Goal: Transaction & Acquisition: Purchase product/service

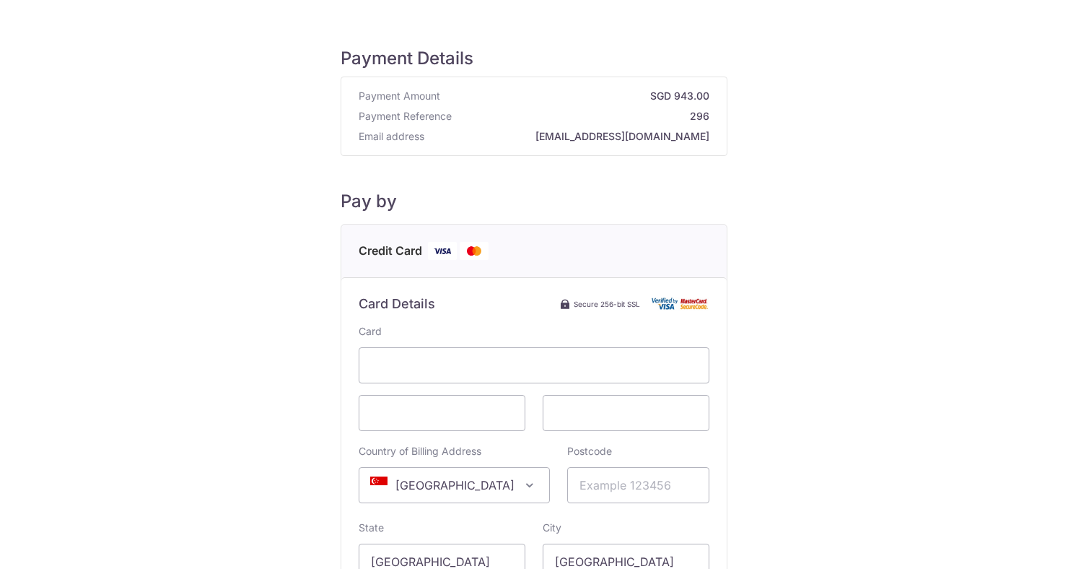
scroll to position [115, 0]
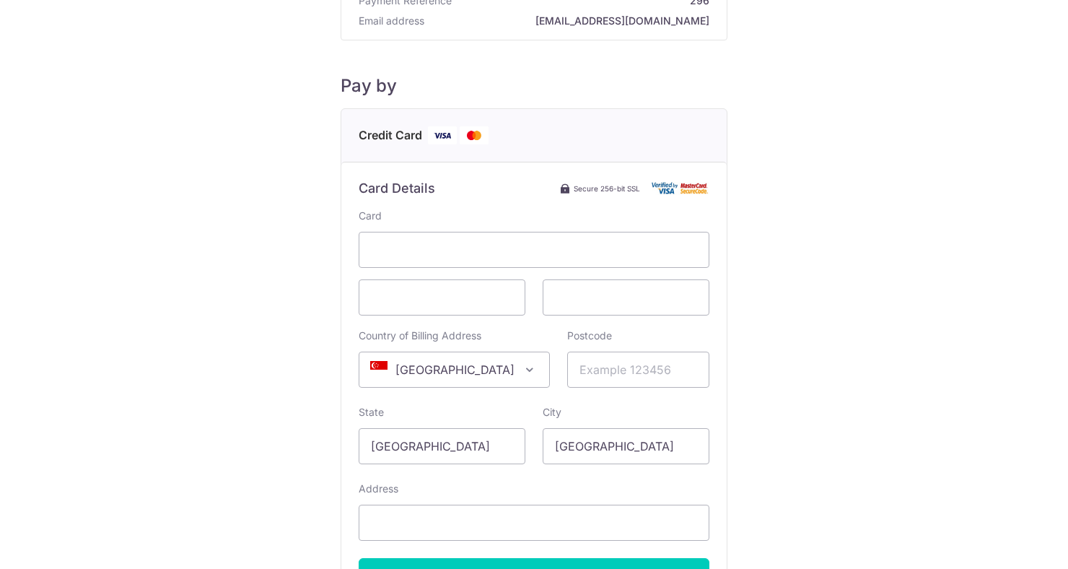
click at [488, 357] on span "[GEOGRAPHIC_DATA]" at bounding box center [454, 369] width 190 height 35
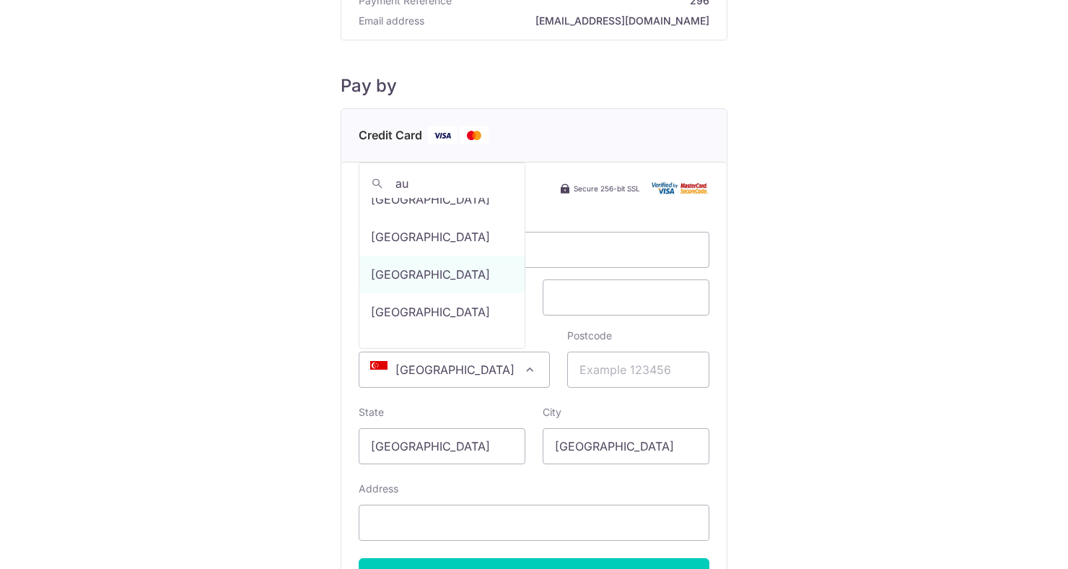
scroll to position [0, 0]
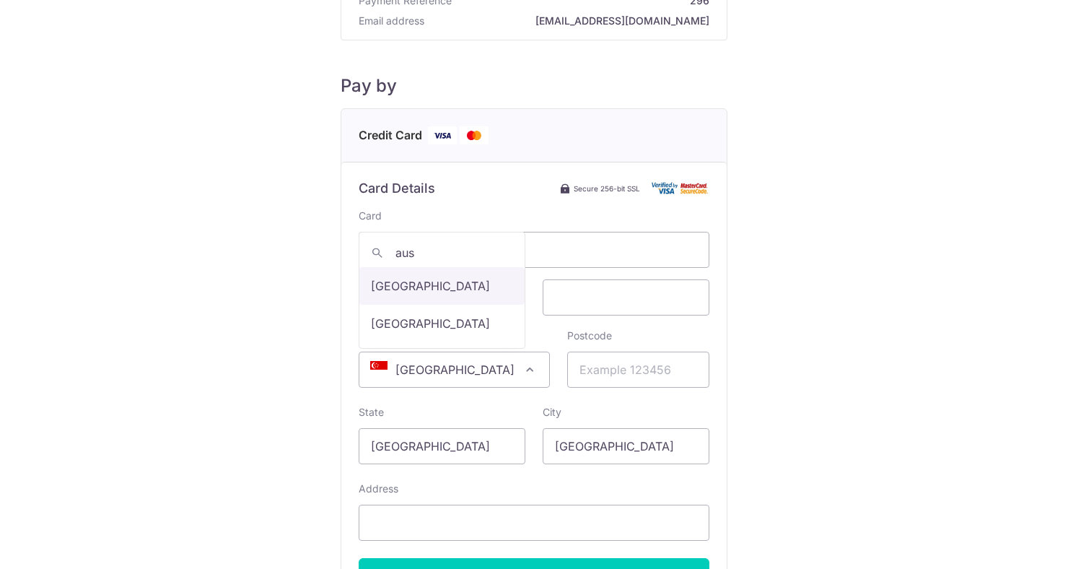
type input "aus"
select select "13"
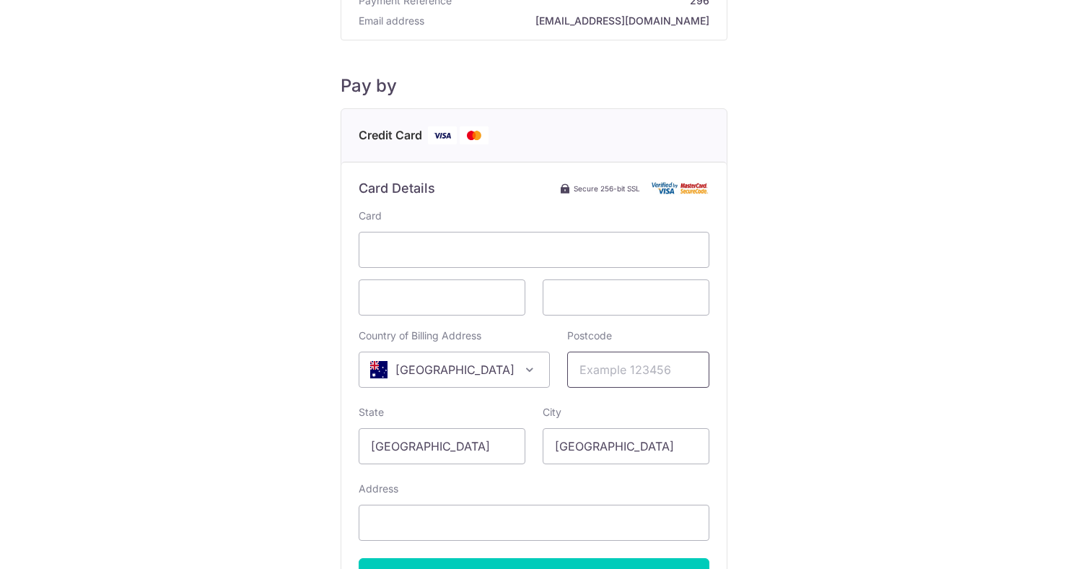
click at [631, 376] on input "Postcode" at bounding box center [638, 369] width 142 height 36
type input "6152"
click at [482, 442] on input "[GEOGRAPHIC_DATA]" at bounding box center [442, 446] width 167 height 36
type input "S"
type input "WA"
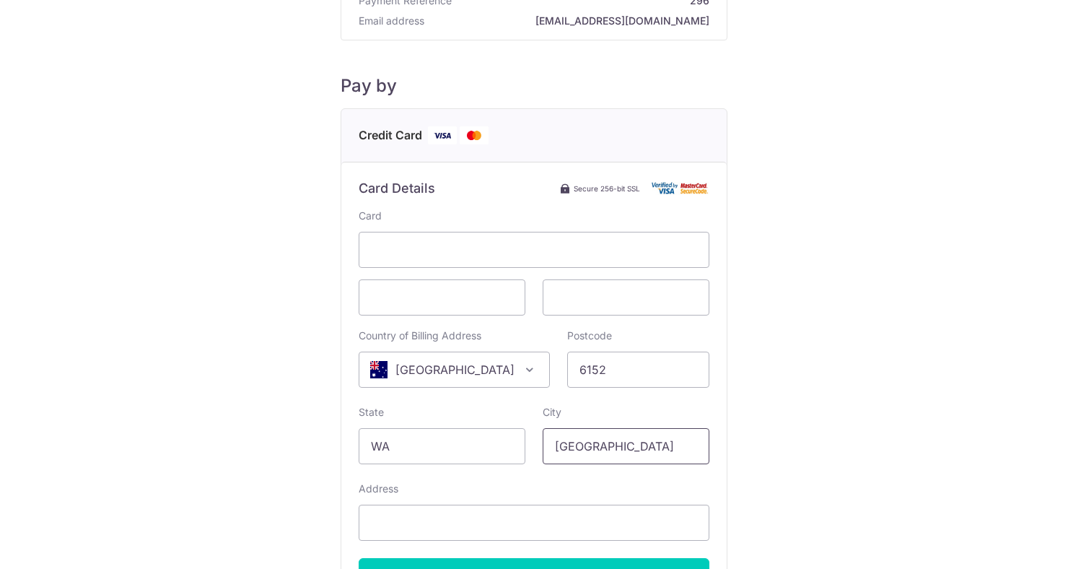
click at [633, 446] on input "[GEOGRAPHIC_DATA]" at bounding box center [626, 446] width 167 height 36
type input "S"
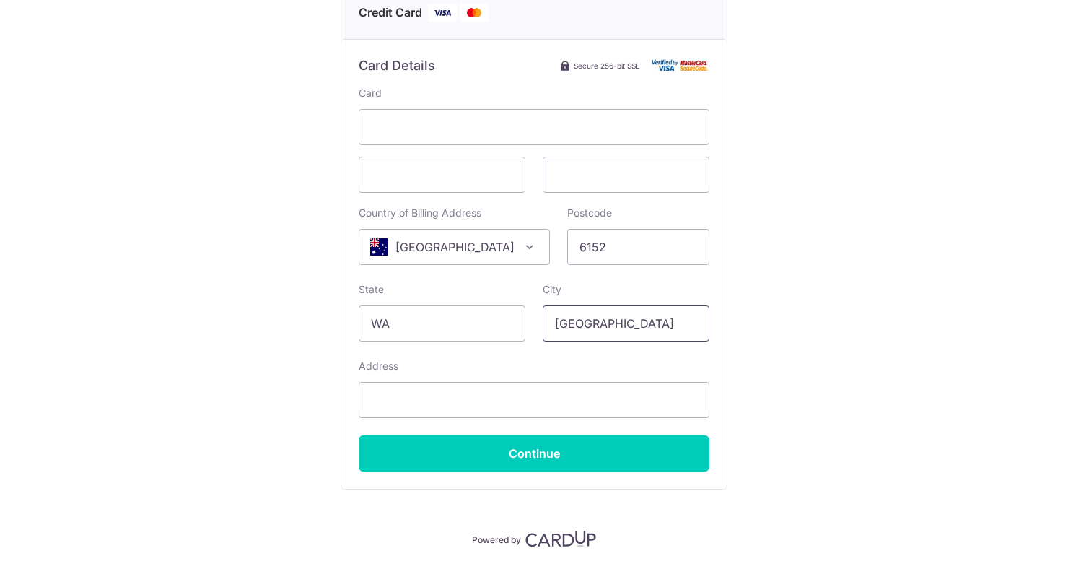
scroll to position [234, 0]
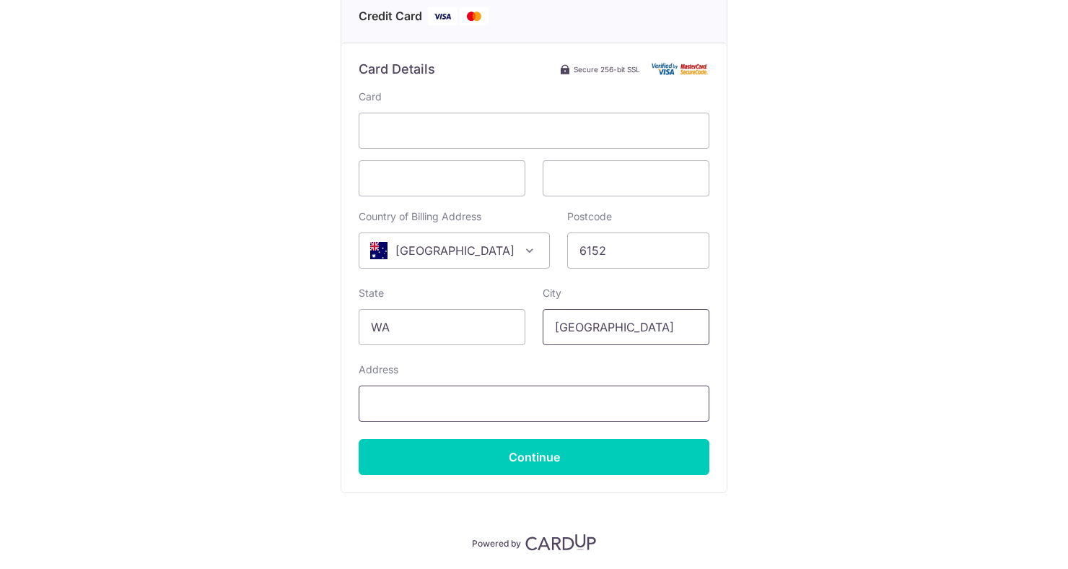
type input "Perth"
click at [541, 402] on input "Address" at bounding box center [534, 403] width 351 height 36
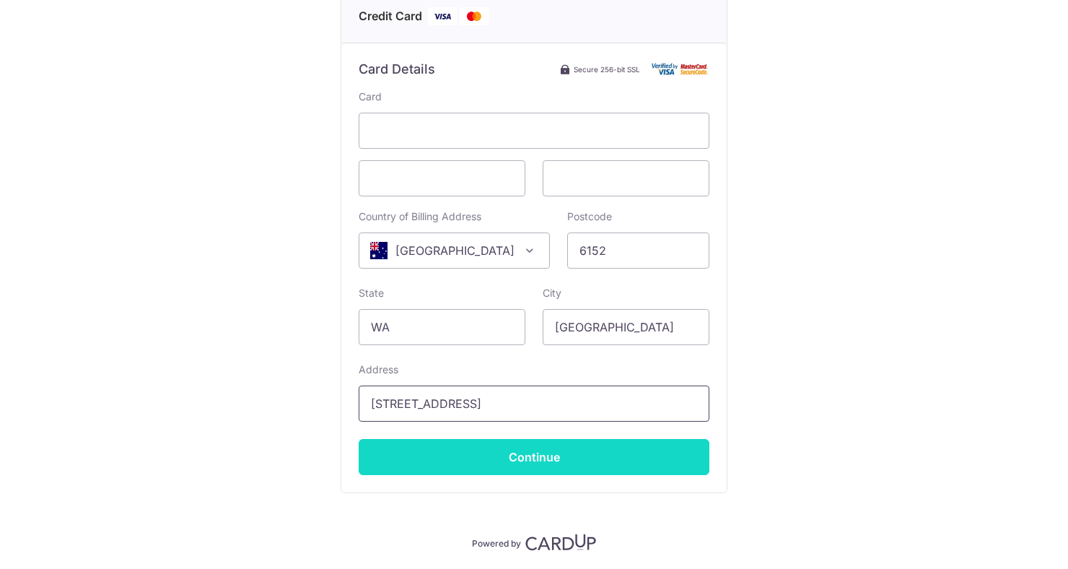
type input "3 Cashel Way, Waterford"
click at [587, 462] on input "Continue" at bounding box center [534, 457] width 351 height 36
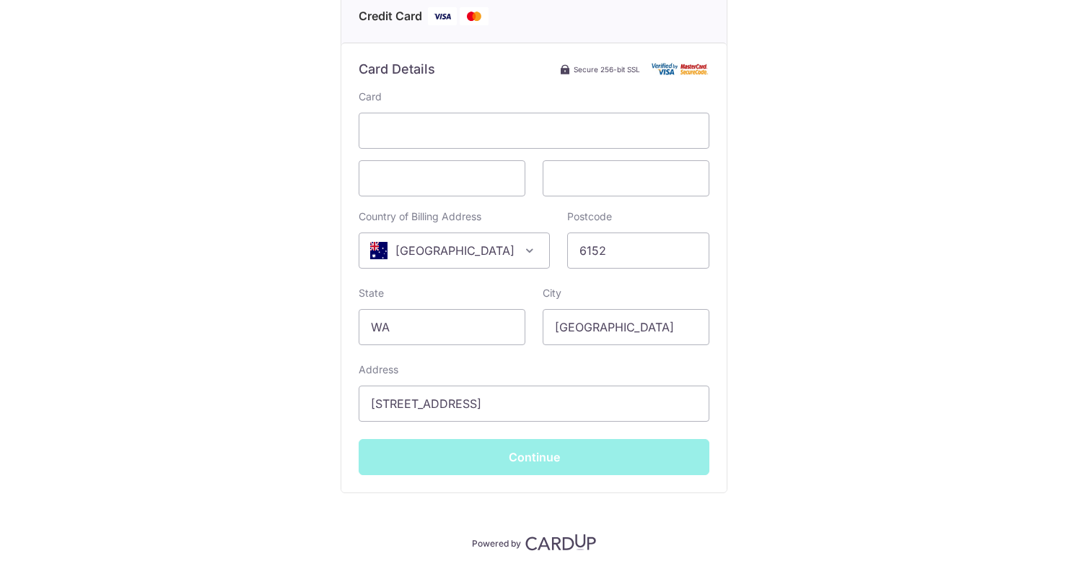
type input "**** 7321"
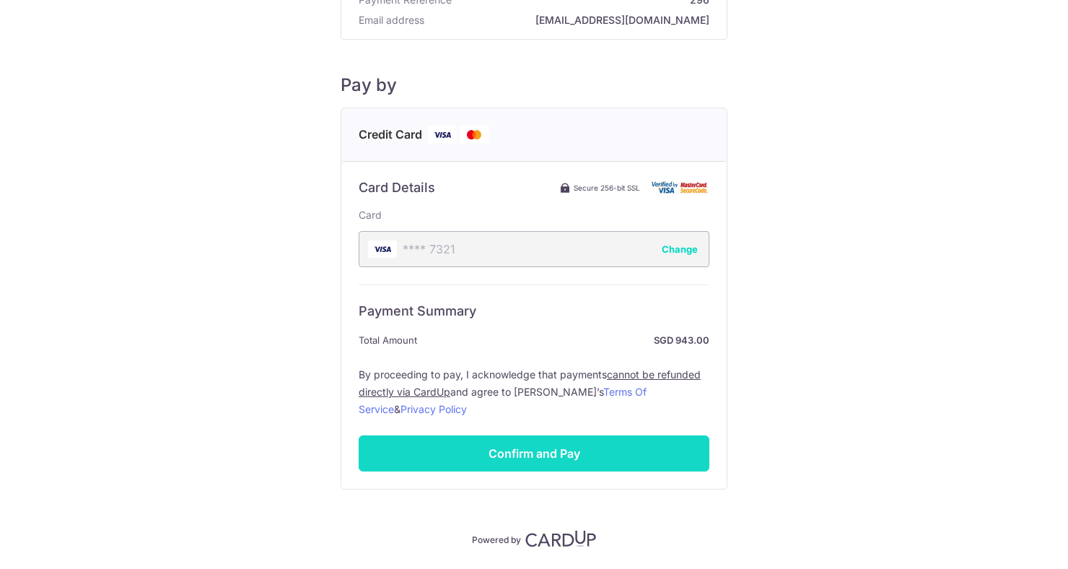
click at [407, 442] on input "Confirm and Pay" at bounding box center [534, 453] width 351 height 36
